Goal: Task Accomplishment & Management: Manage account settings

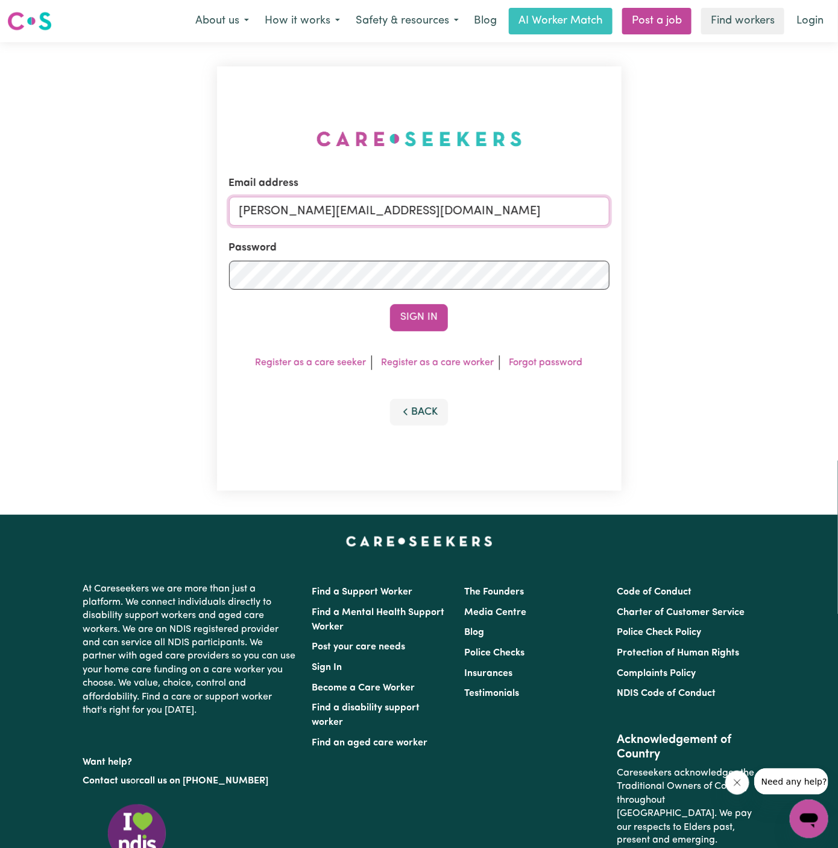
click at [361, 208] on input "[PERSON_NAME][EMAIL_ADDRESS][DOMAIN_NAME]" at bounding box center [419, 211] width 381 height 29
drag, startPoint x: 299, startPoint y: 212, endPoint x: 797, endPoint y: 211, distance: 497.7
click at [797, 211] on div "Email address [EMAIL_ADDRESS][DOMAIN_NAME] Password Sign In Register as a care …" at bounding box center [419, 278] width 838 height 472
type input "[EMAIL_ADDRESS][DOMAIN_NAME]"
click at [390, 304] on button "Sign In" at bounding box center [419, 317] width 58 height 27
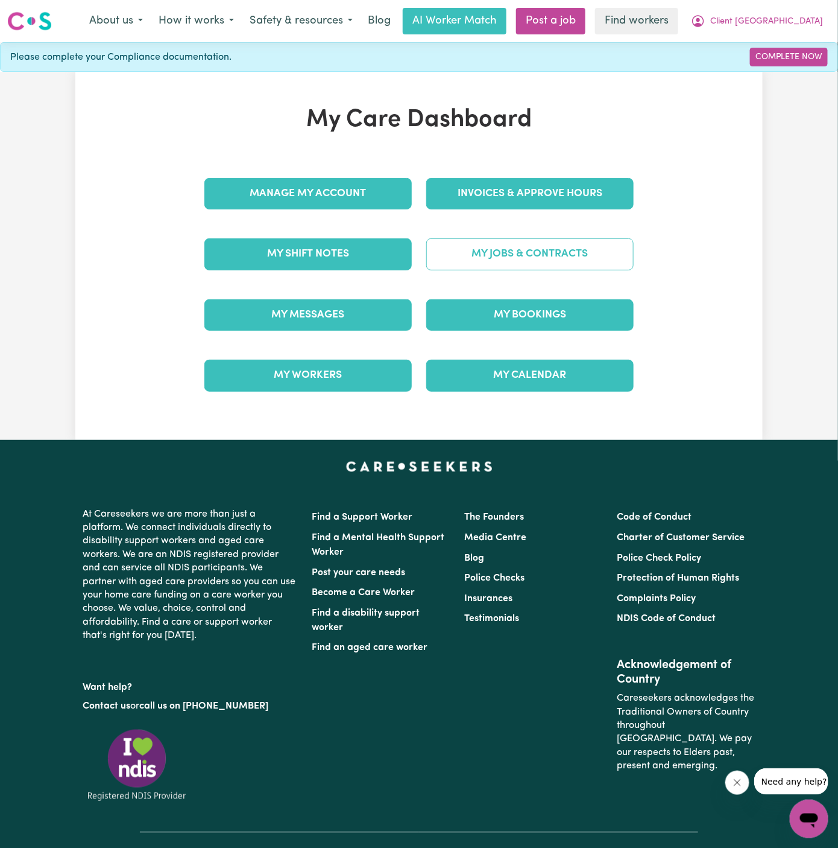
click at [562, 253] on link "My Jobs & Contracts" at bounding box center [530, 253] width 208 height 31
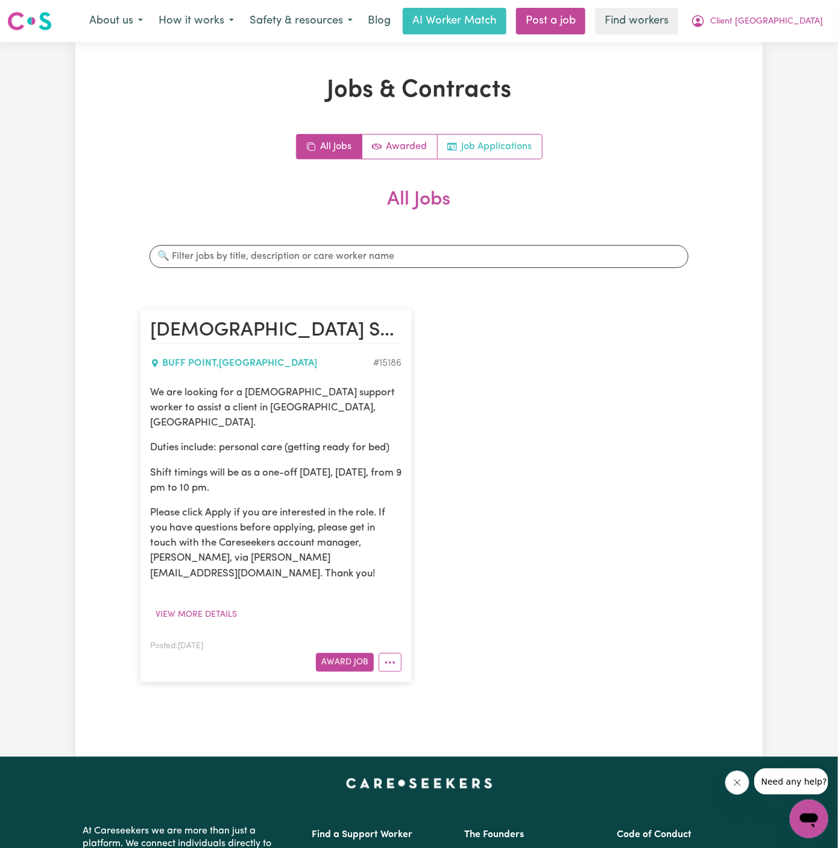
click at [509, 152] on link "Job Applications" at bounding box center [490, 147] width 104 height 24
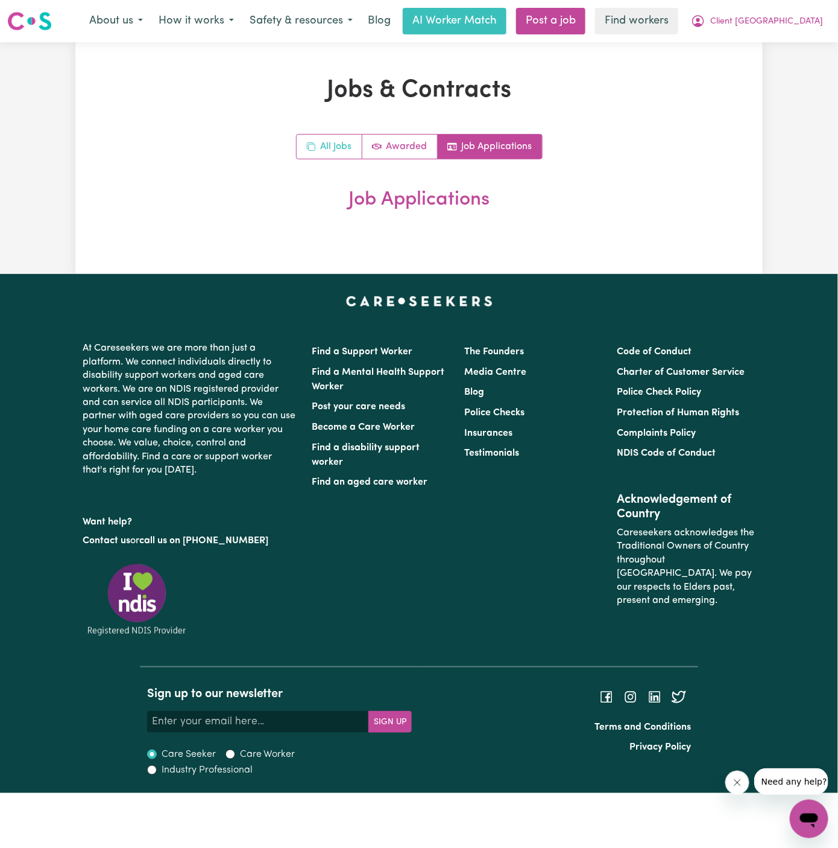
click at [311, 144] on icon "All jobs" at bounding box center [311, 147] width 10 height 10
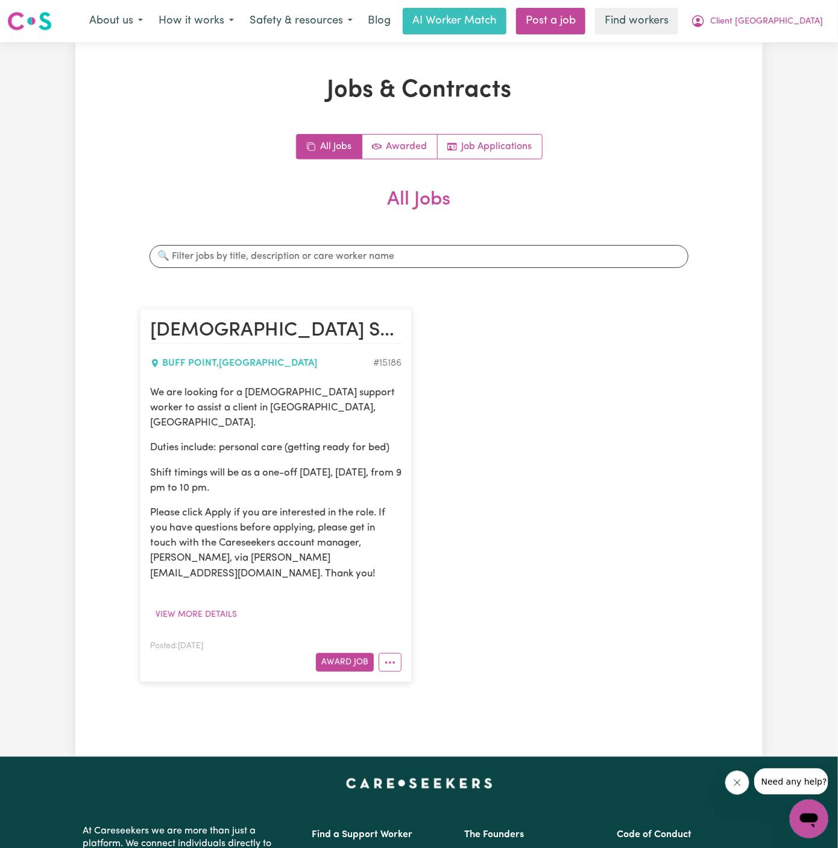
click at [351, 440] on p "Duties include: personal care (getting ready for bed)" at bounding box center [276, 447] width 252 height 15
click at [808, 24] on span "Client [GEOGRAPHIC_DATA]" at bounding box center [767, 21] width 113 height 13
click at [802, 40] on link "My Dashboard" at bounding box center [782, 47] width 95 height 23
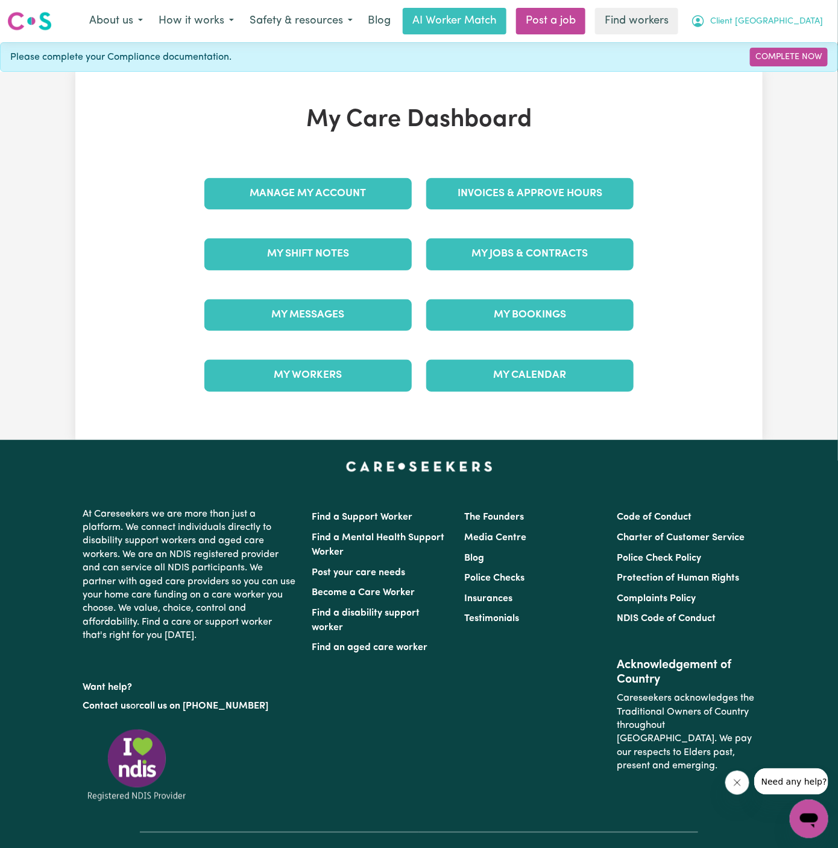
click at [797, 16] on span "Client [GEOGRAPHIC_DATA]" at bounding box center [767, 21] width 113 height 13
click at [797, 71] on link "Logout" at bounding box center [782, 69] width 95 height 23
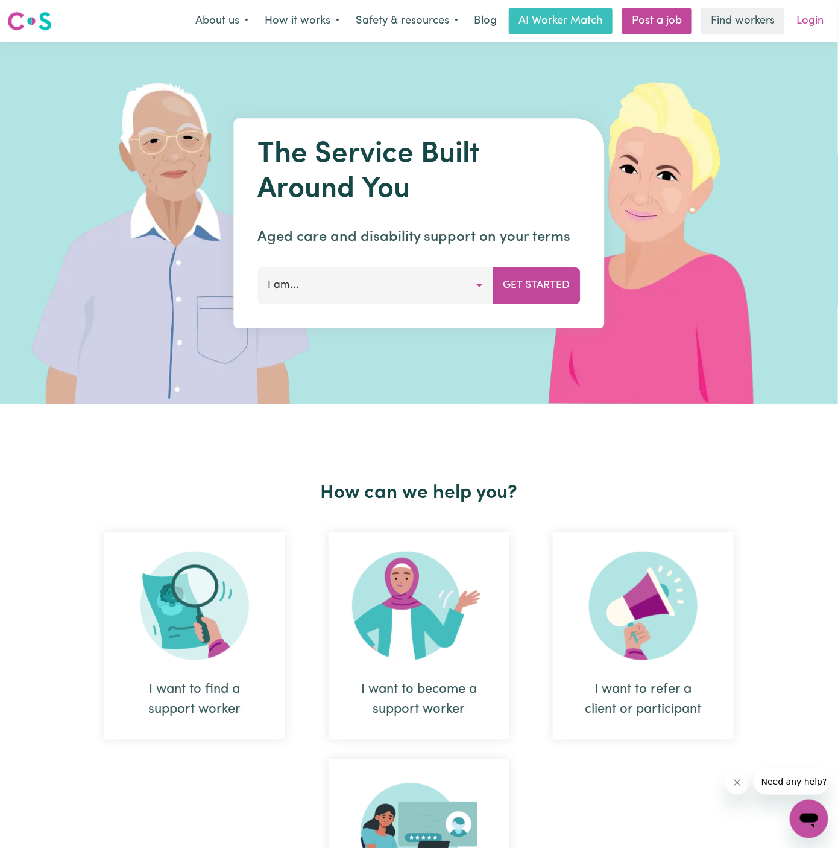
click at [812, 24] on link "Login" at bounding box center [811, 21] width 42 height 27
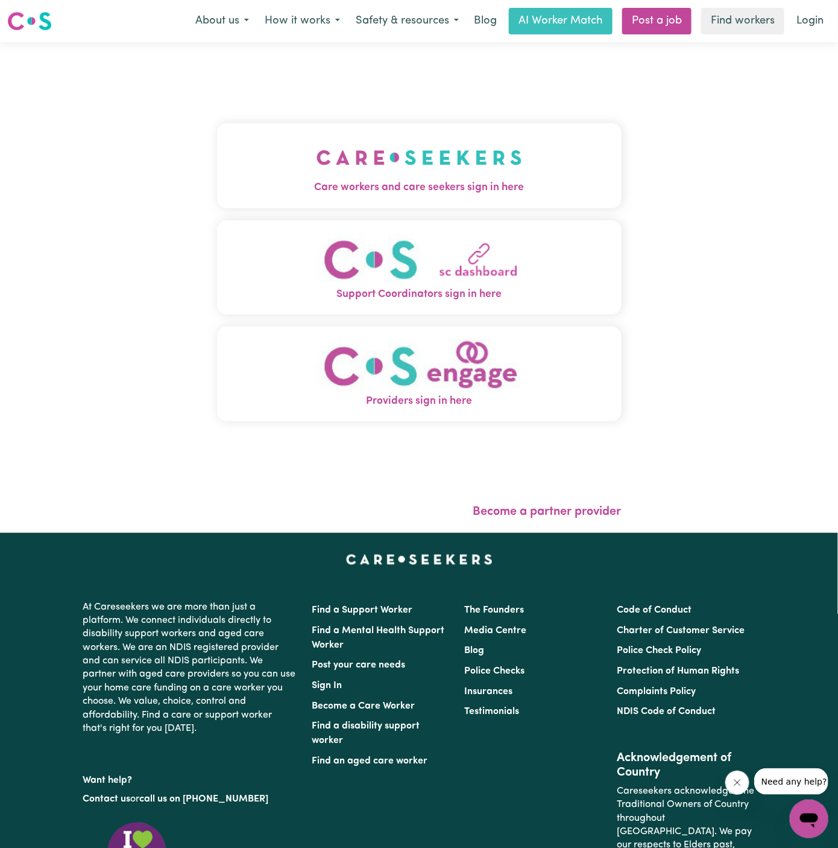
click at [495, 162] on img "Care workers and care seekers sign in here" at bounding box center [420, 157] width 206 height 45
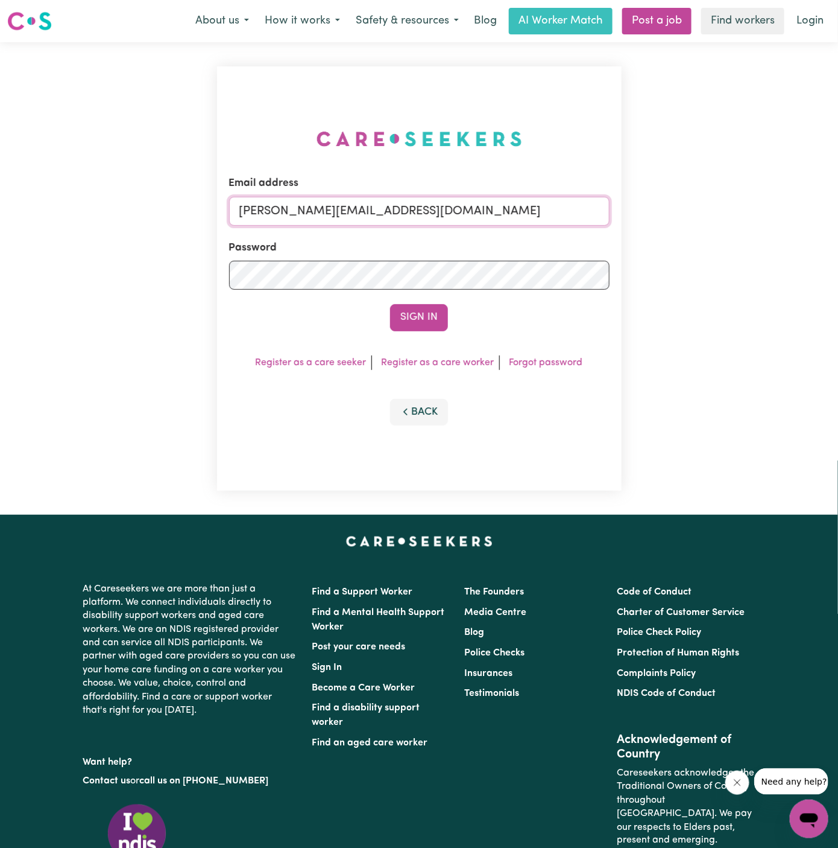
click at [533, 224] on input "[PERSON_NAME][EMAIL_ADDRESS][DOMAIN_NAME]" at bounding box center [419, 211] width 381 height 29
click at [306, 212] on input "[EMAIL_ADDRESS][DOMAIN_NAME]" at bounding box center [419, 211] width 381 height 29
drag, startPoint x: 300, startPoint y: 211, endPoint x: 755, endPoint y: 209, distance: 454.8
click at [755, 209] on div "Email address [EMAIL_ADDRESS][DOMAIN_NAME] Password Sign In Register as a care …" at bounding box center [419, 278] width 838 height 472
type input "[EMAIL_ADDRESS][DOMAIN_NAME]"
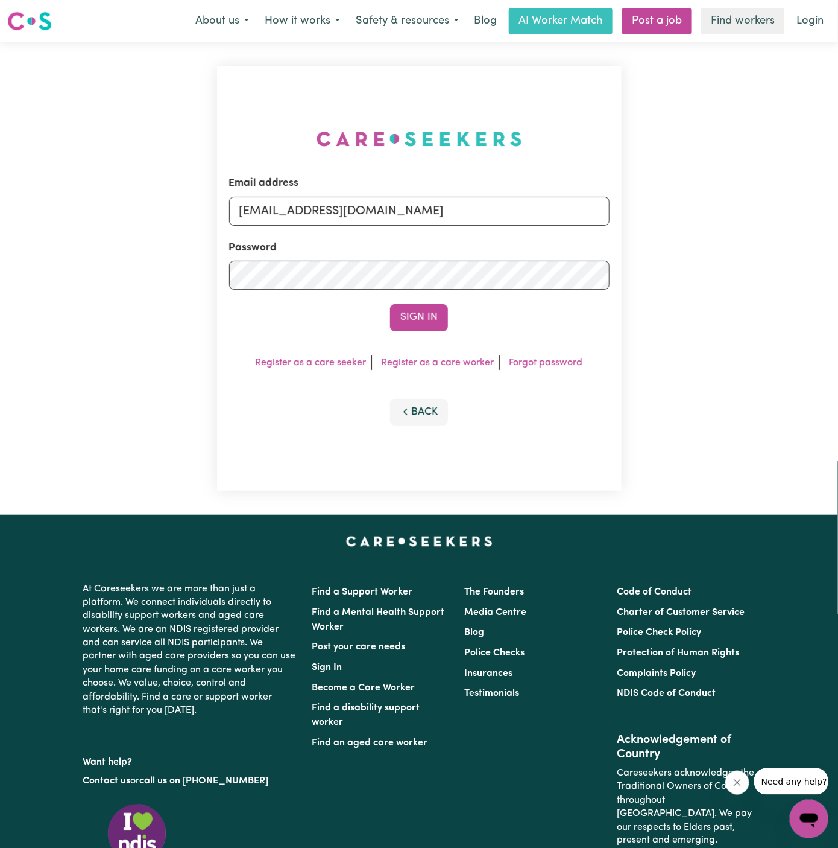
click at [390, 304] on button "Sign In" at bounding box center [419, 317] width 58 height 27
